Goal: Check status: Check status

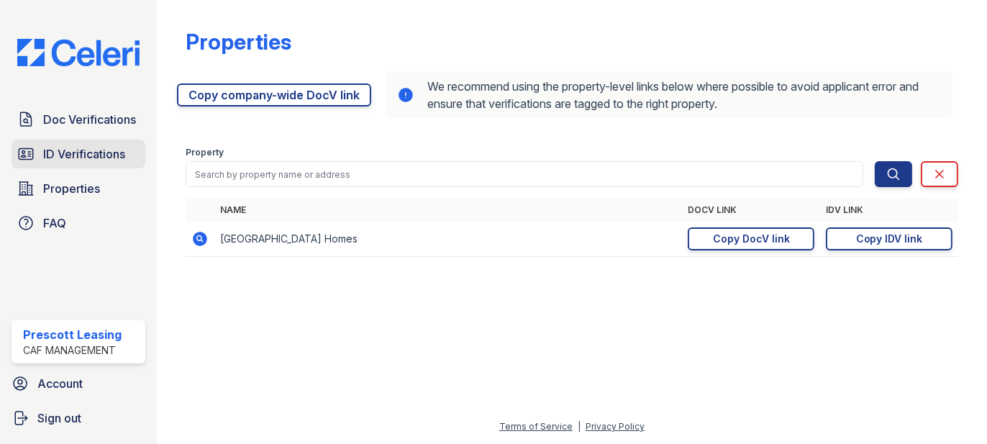
click at [107, 145] on span "ID Verifications" at bounding box center [84, 153] width 82 height 17
click at [117, 90] on div "Doc Verifications ID Verifications Properties FAQ Prescott Leasing CAF Manageme…" at bounding box center [78, 222] width 157 height 444
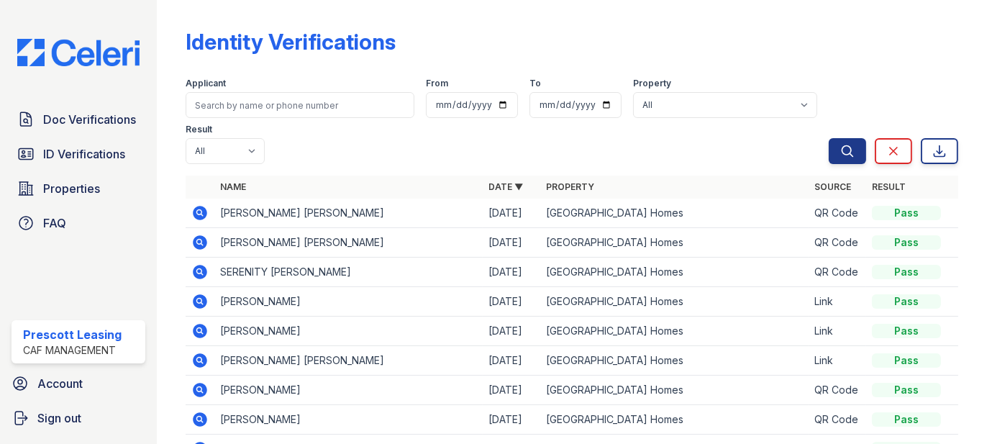
click at [102, 124] on span "Doc Verifications" at bounding box center [89, 119] width 93 height 17
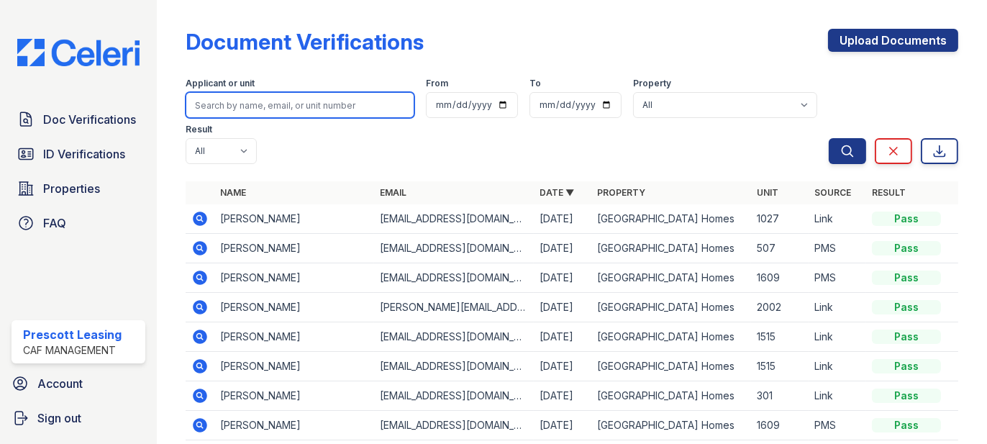
click at [246, 104] on input "search" at bounding box center [300, 105] width 229 height 26
paste input "Sanchez"
type input "Sanchez"
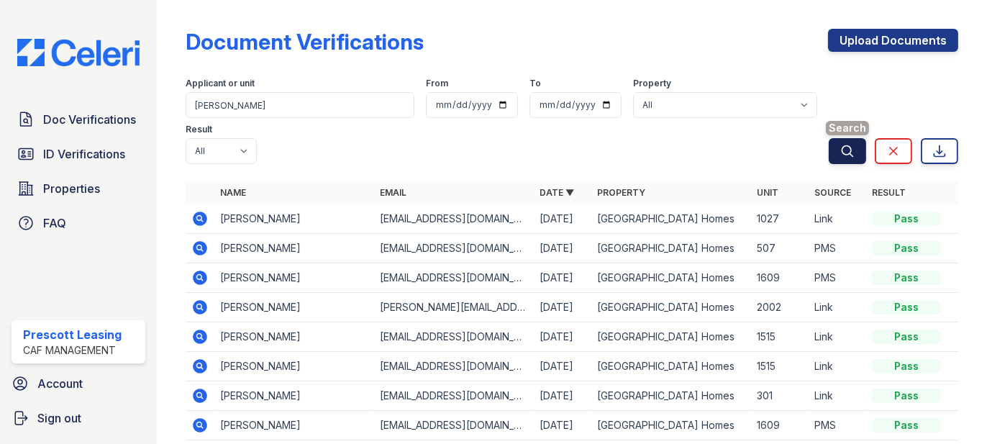
click at [841, 150] on icon "submit" at bounding box center [848, 151] width 14 height 14
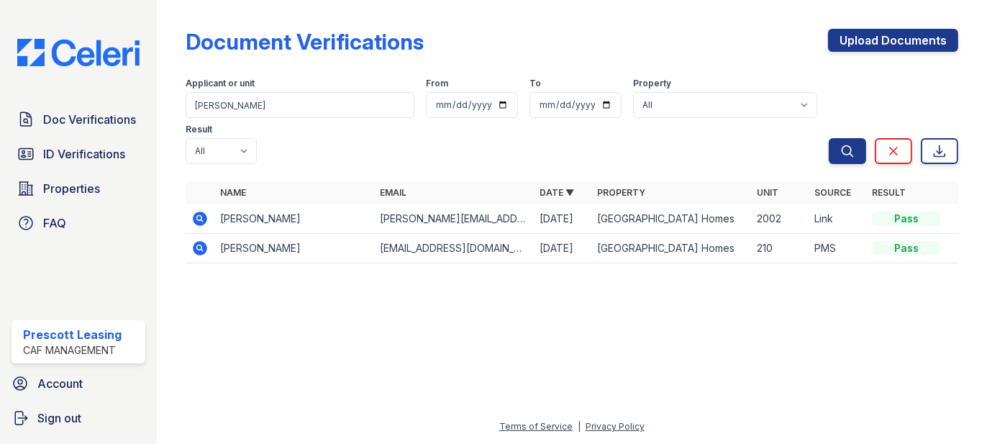
click at [205, 212] on icon at bounding box center [200, 219] width 14 height 14
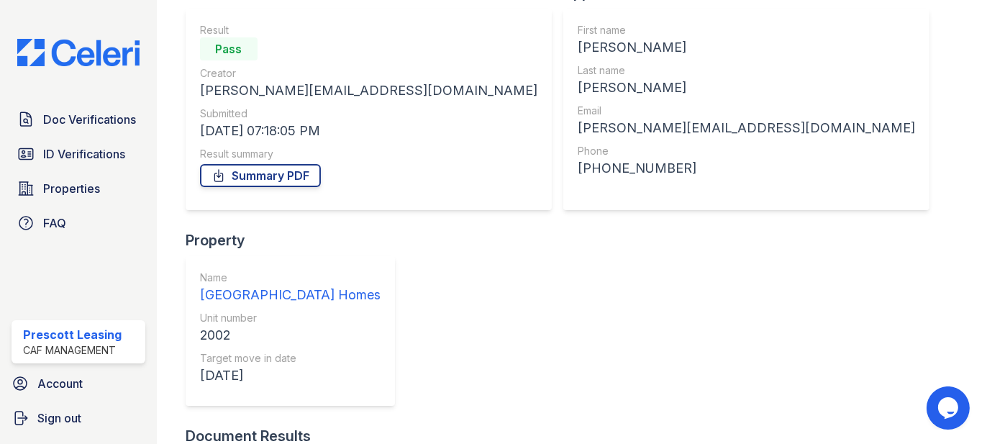
scroll to position [407, 0]
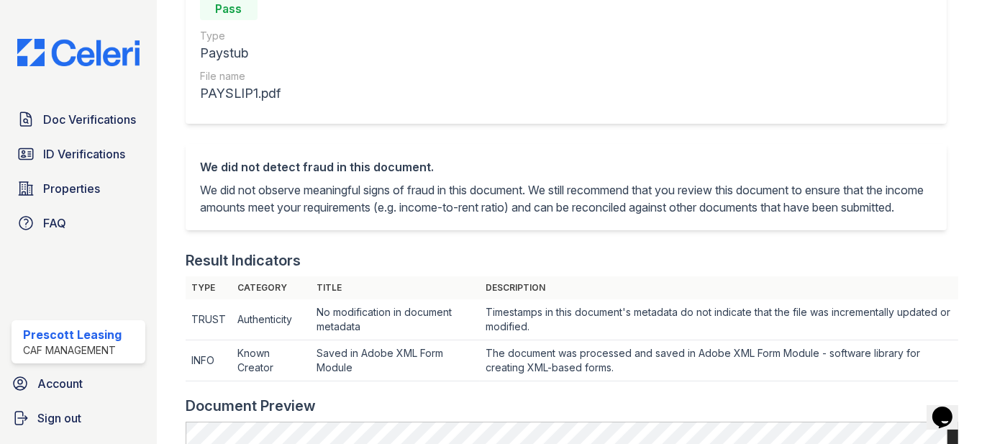
scroll to position [504, 0]
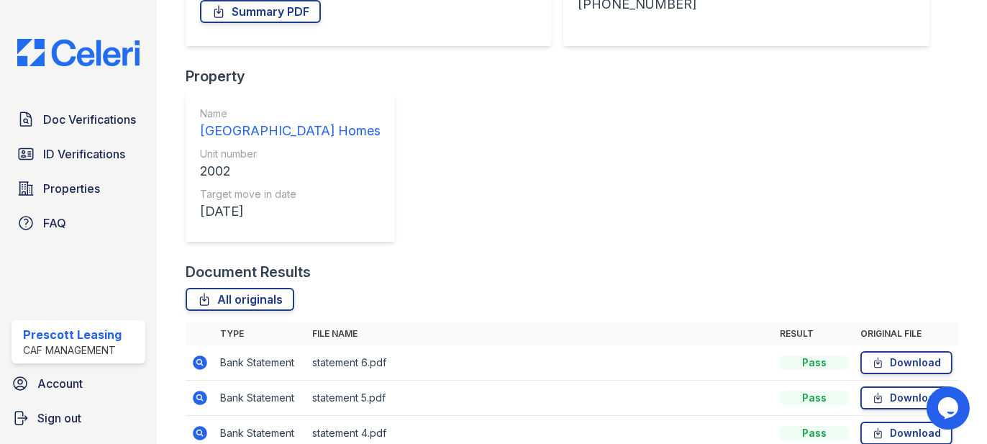
scroll to position [407, 0]
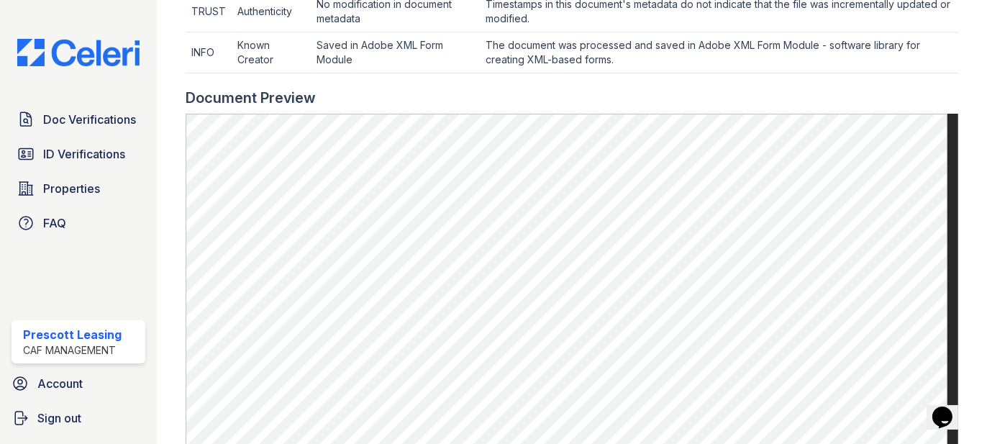
scroll to position [432, 0]
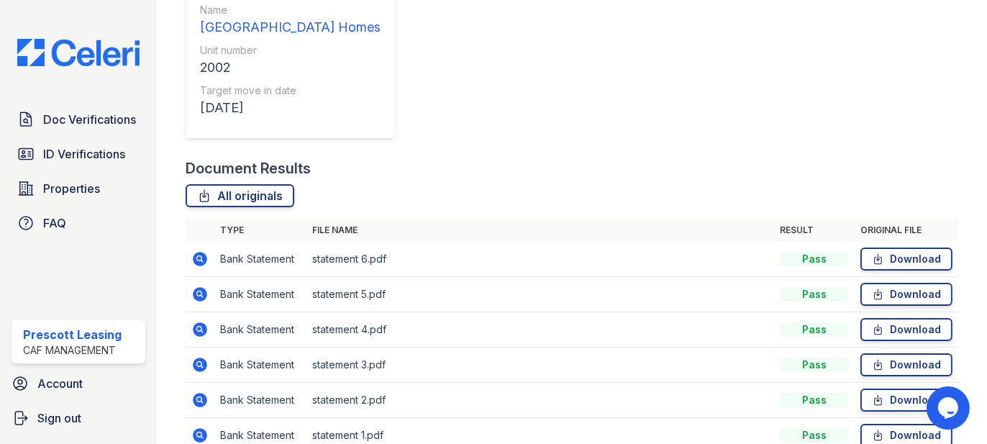
scroll to position [407, 0]
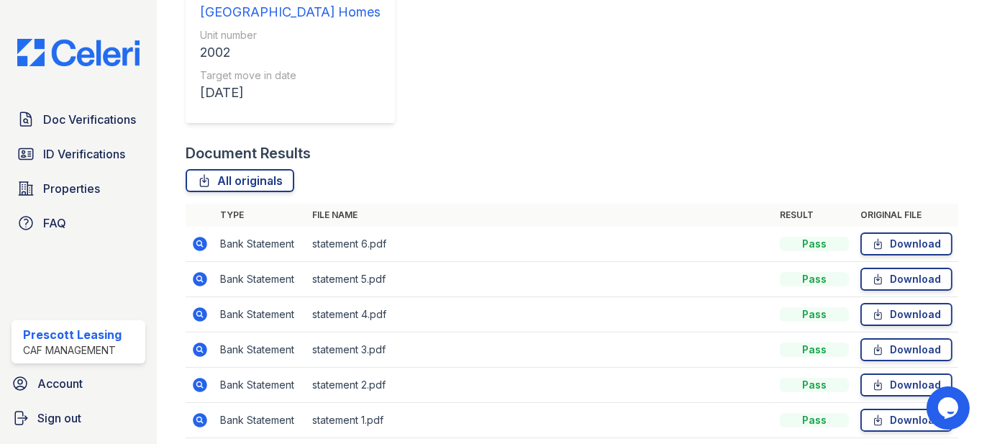
drag, startPoint x: 199, startPoint y: 297, endPoint x: 302, endPoint y: 289, distance: 103.3
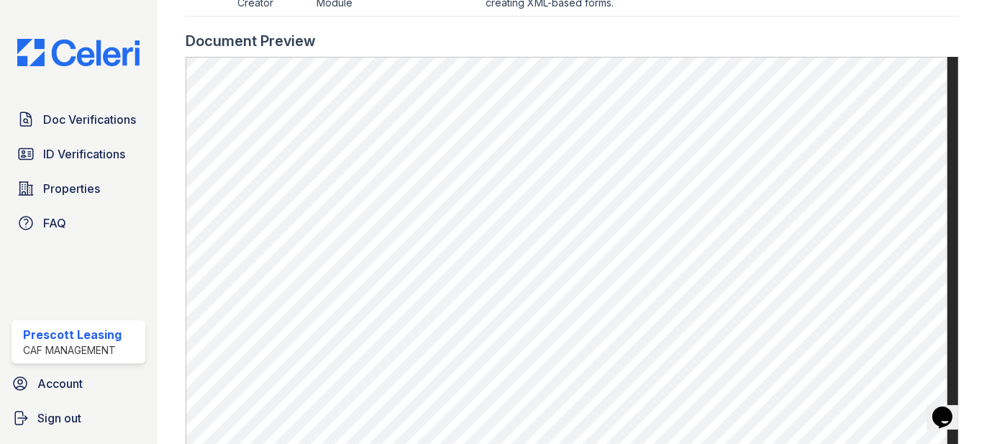
scroll to position [576, 0]
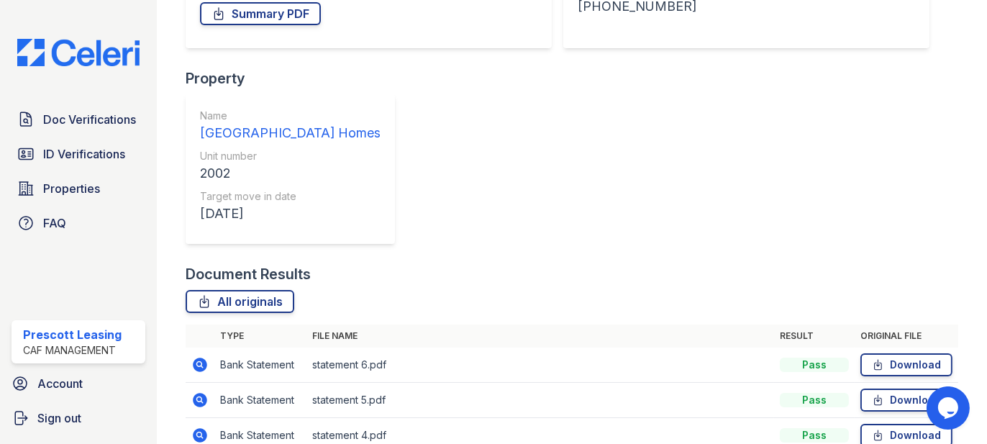
scroll to position [360, 0]
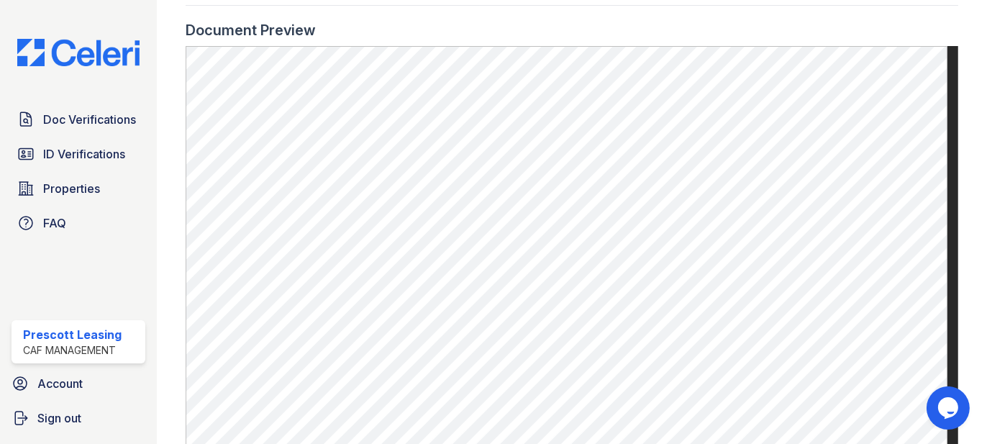
scroll to position [576, 0]
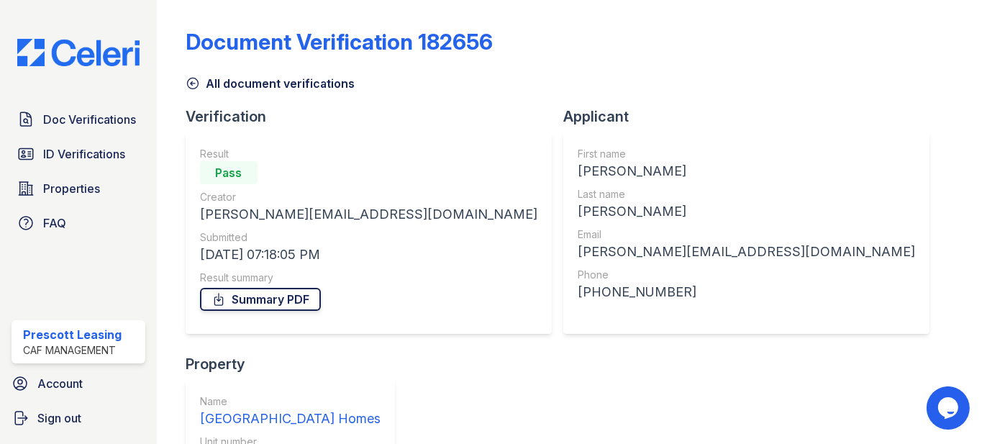
click at [284, 296] on link "Summary PDF" at bounding box center [260, 299] width 121 height 23
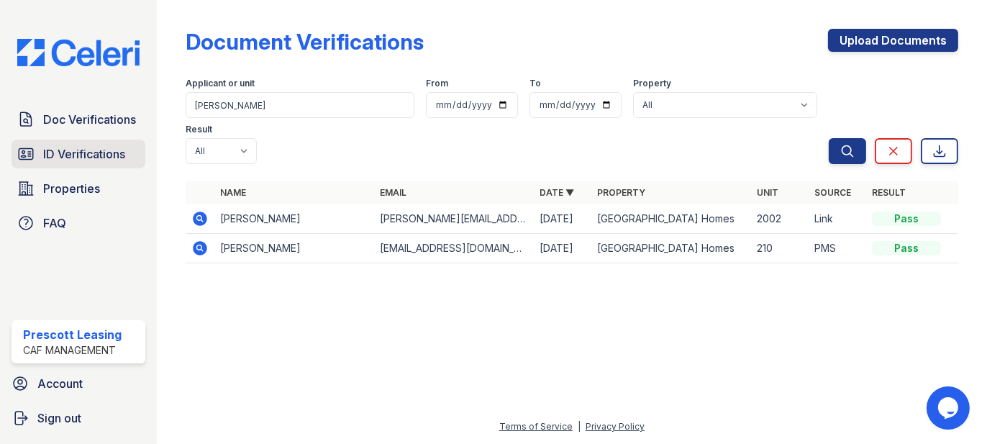
drag, startPoint x: 100, startPoint y: 148, endPoint x: 130, endPoint y: 148, distance: 29.5
click at [100, 148] on span "ID Verifications" at bounding box center [84, 153] width 82 height 17
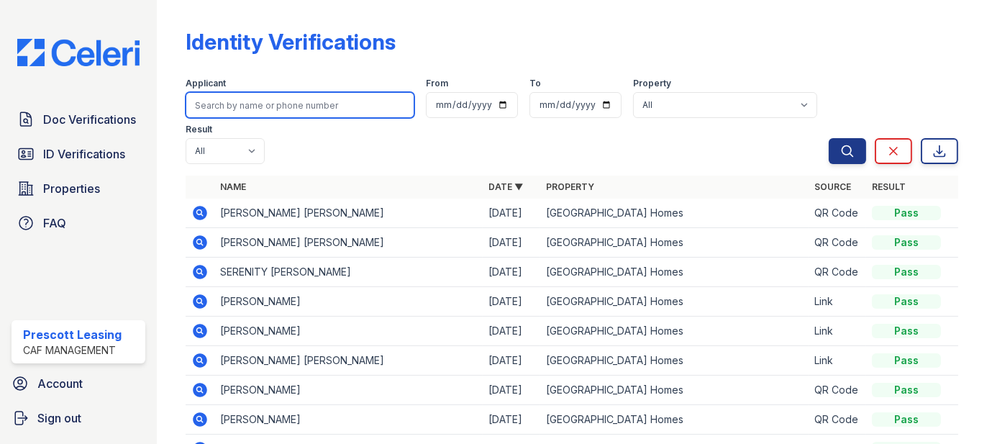
click at [246, 101] on input "search" at bounding box center [300, 105] width 229 height 26
paste input "Sanchez"
type input "Sanchez"
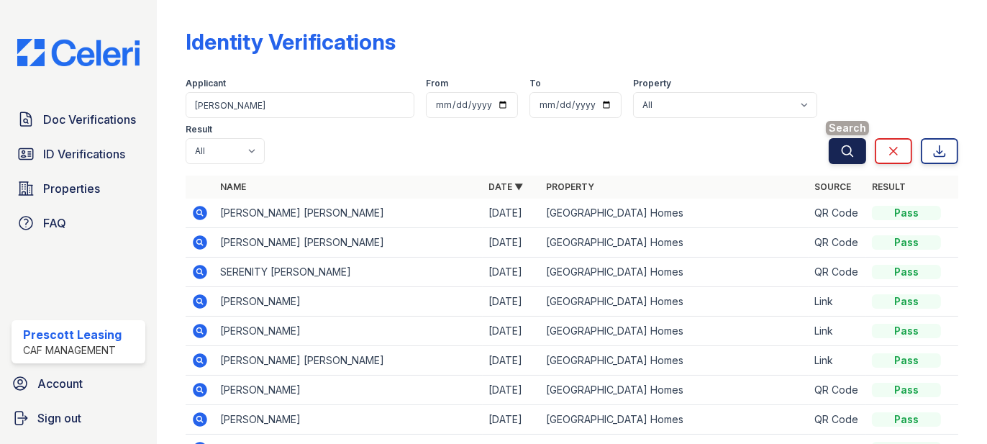
click at [846, 143] on button "Search" at bounding box center [847, 151] width 37 height 26
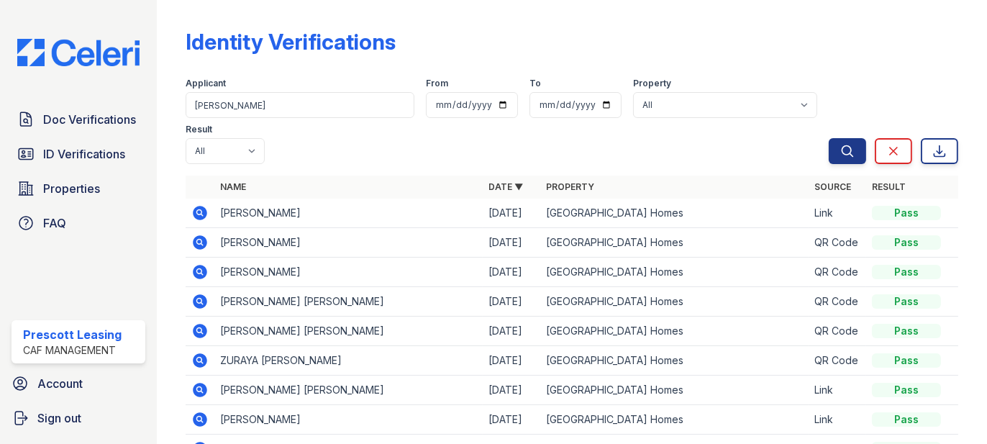
click at [196, 209] on icon at bounding box center [200, 213] width 14 height 14
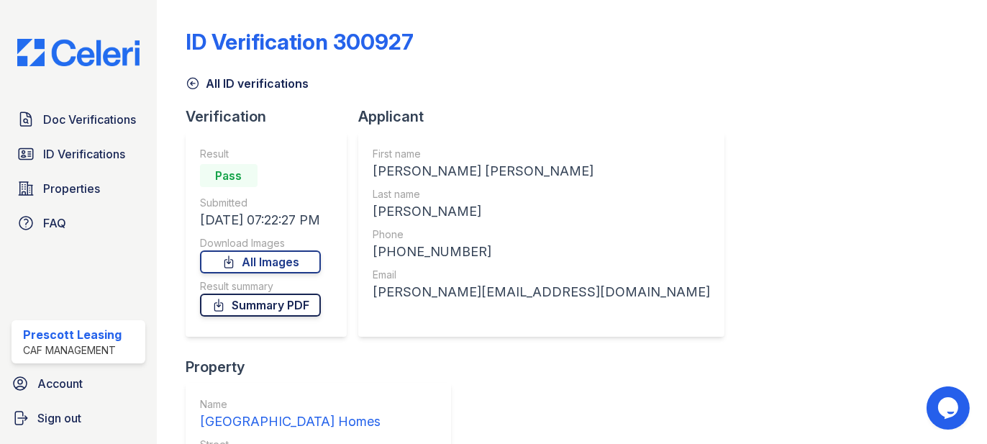
click at [272, 309] on link "Summary PDF" at bounding box center [260, 305] width 121 height 23
